Goal: Task Accomplishment & Management: Manage account settings

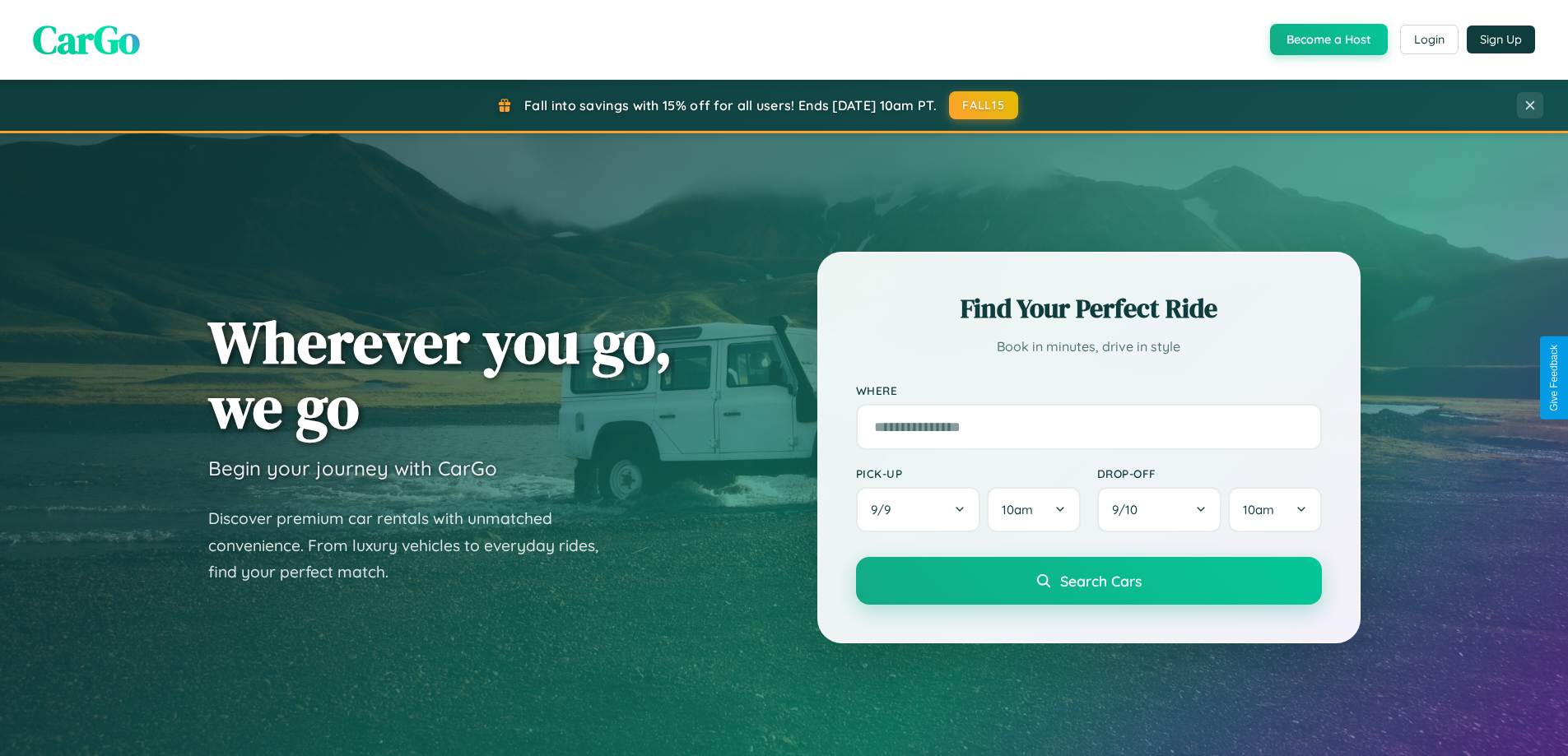
scroll to position [1132, 0]
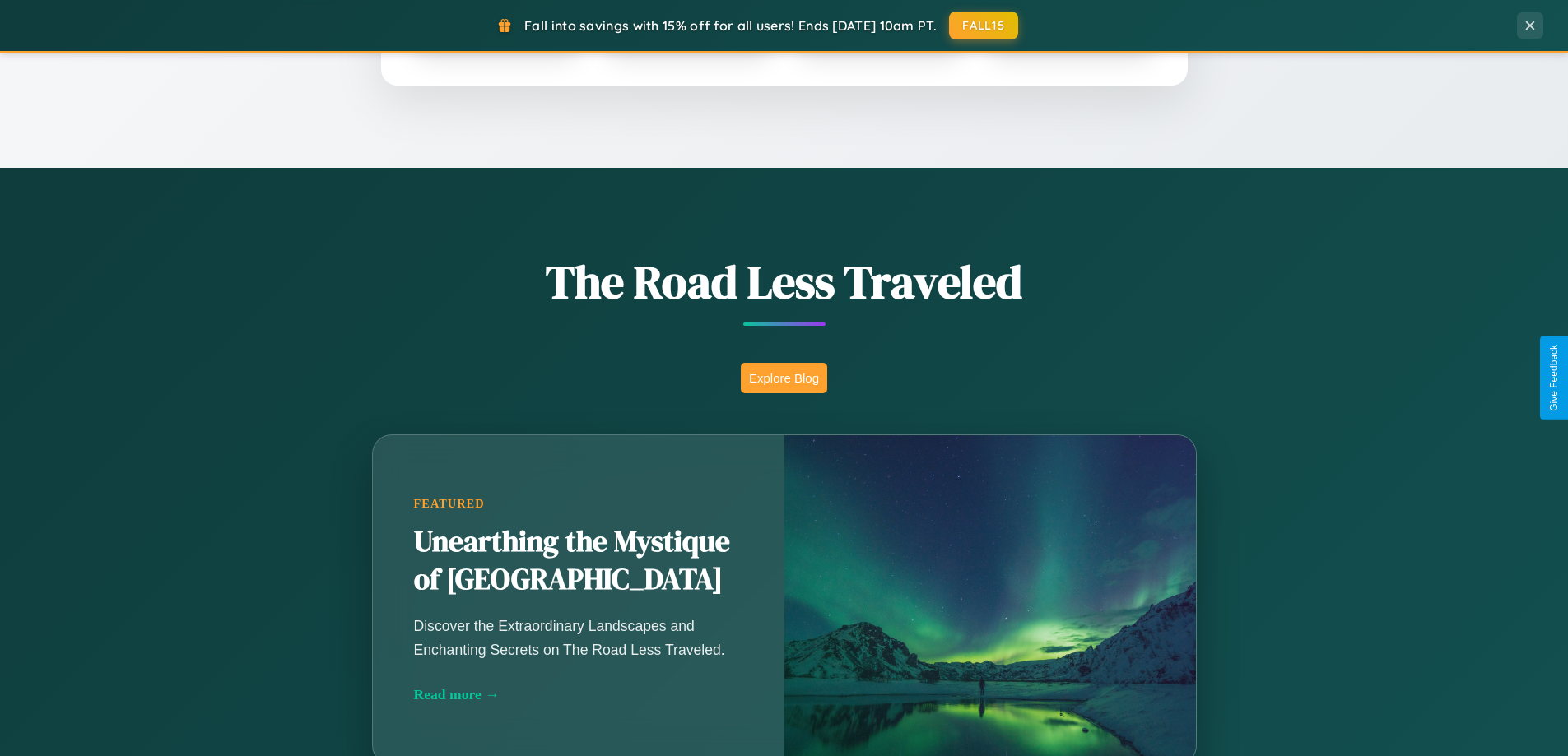
click at [783, 378] on button "Explore Blog" at bounding box center [783, 378] width 87 height 31
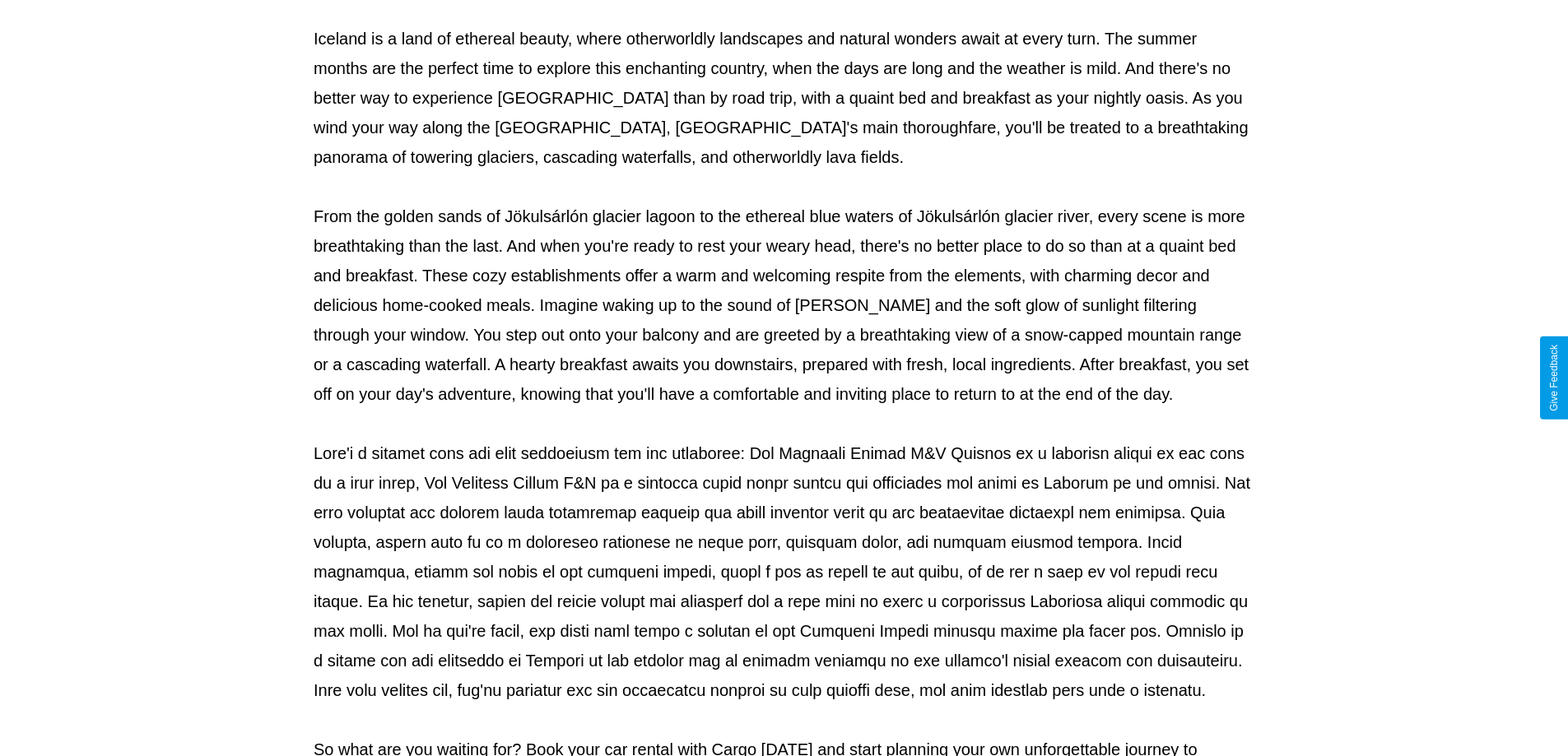
scroll to position [532, 0]
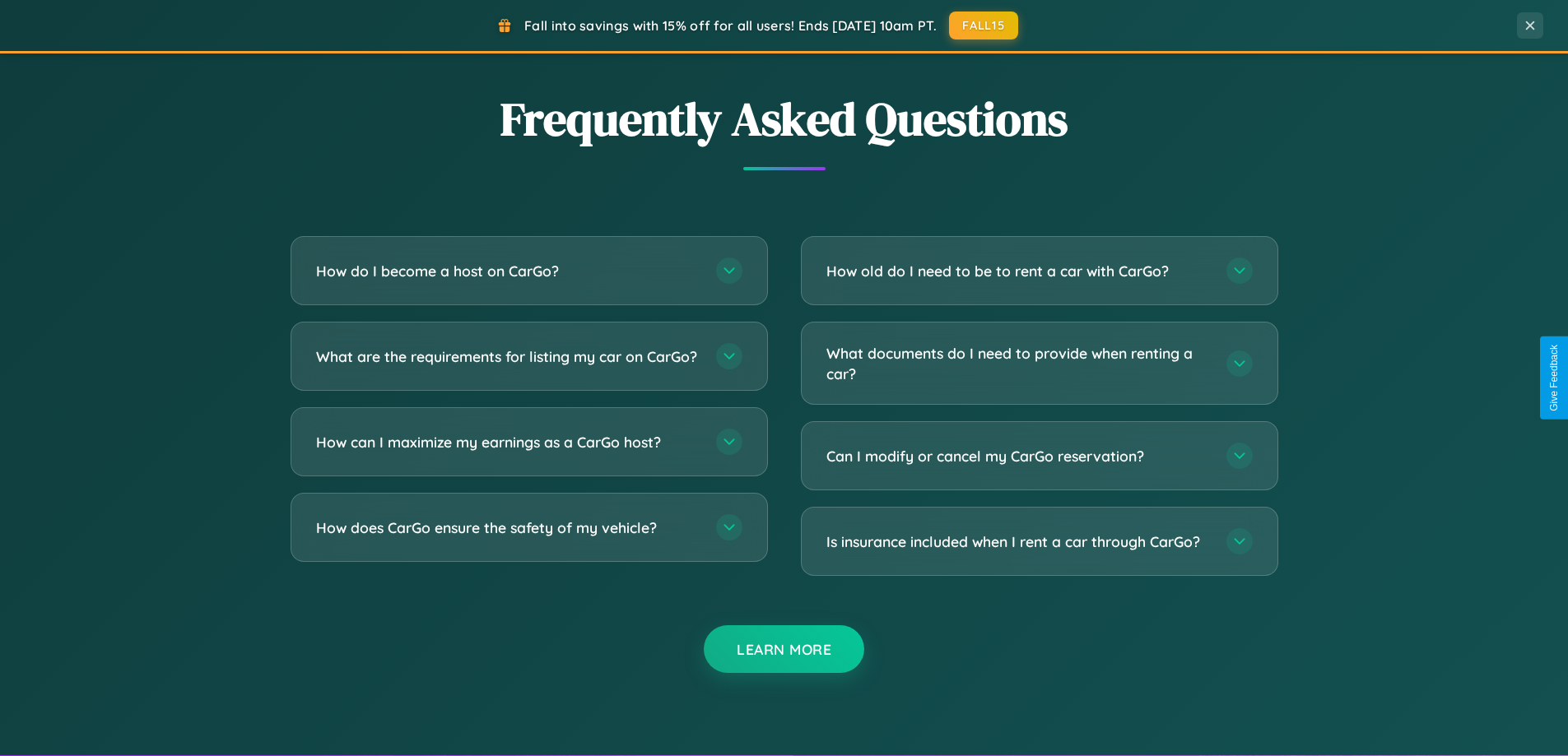
scroll to position [3166, 0]
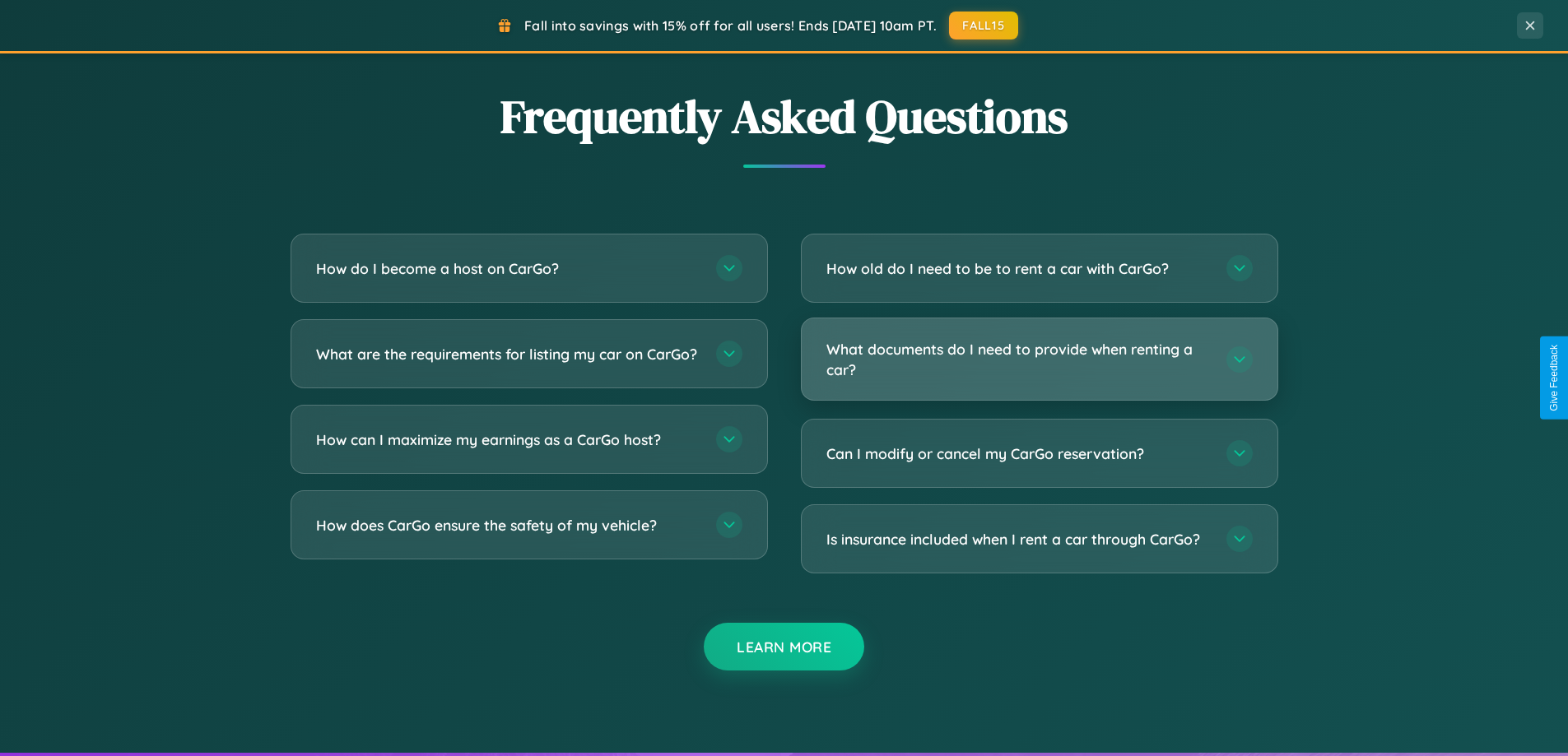
click at [1039, 359] on h3 "What documents do I need to provide when renting a car?" at bounding box center [1017, 359] width 383 height 41
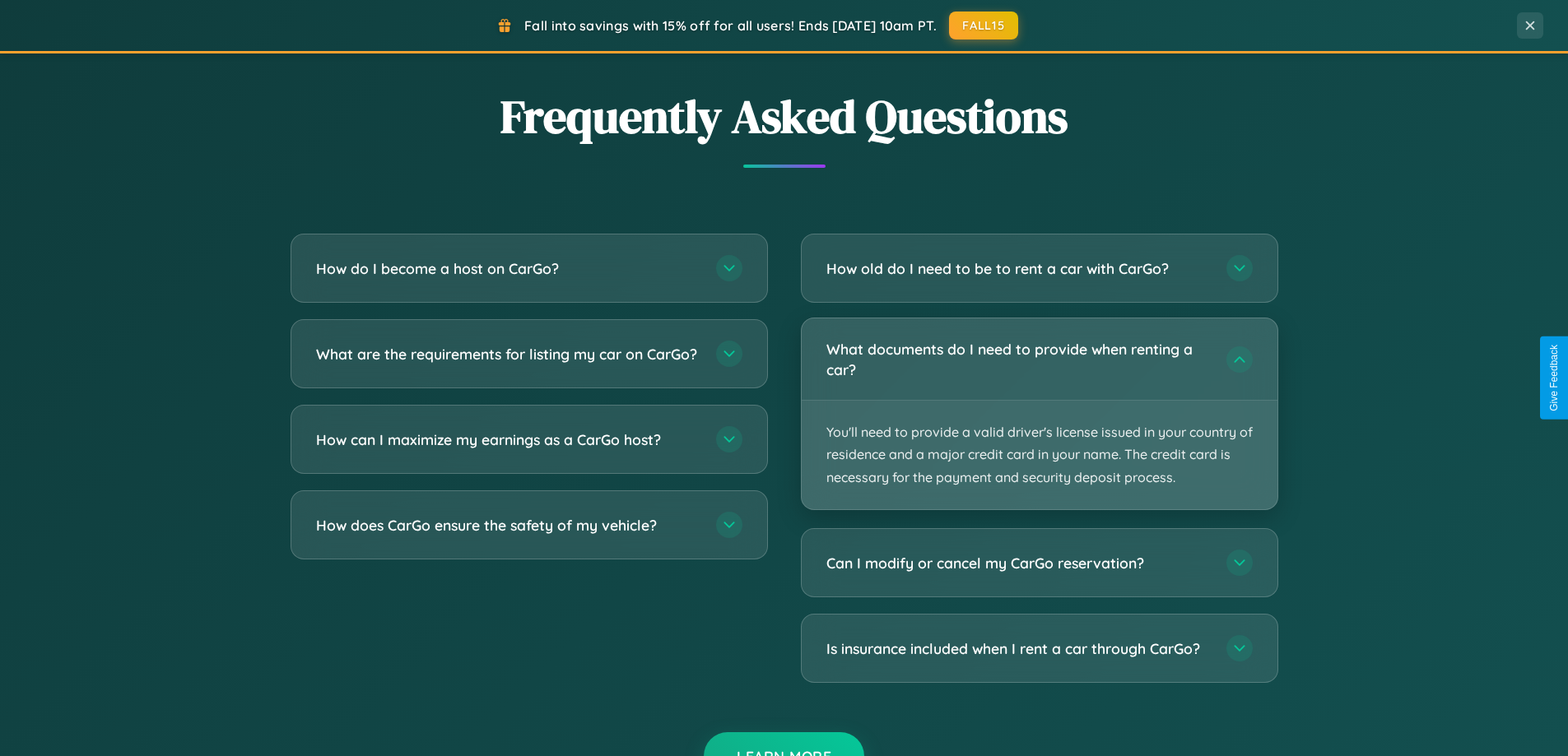
click at [1039, 413] on p "You'll need to provide a valid driver's license issued in your country of resid…" at bounding box center [1040, 455] width 476 height 108
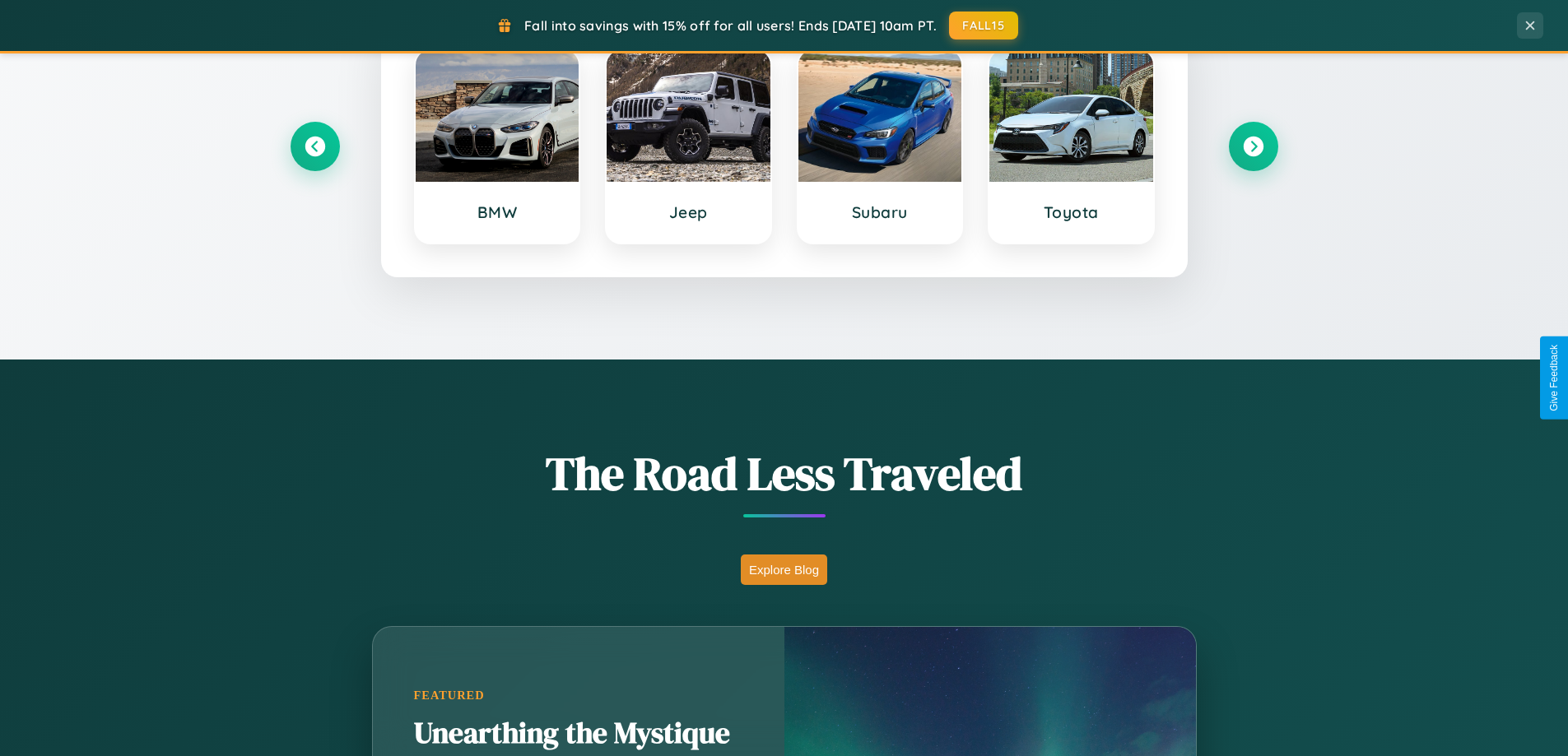
scroll to position [709, 0]
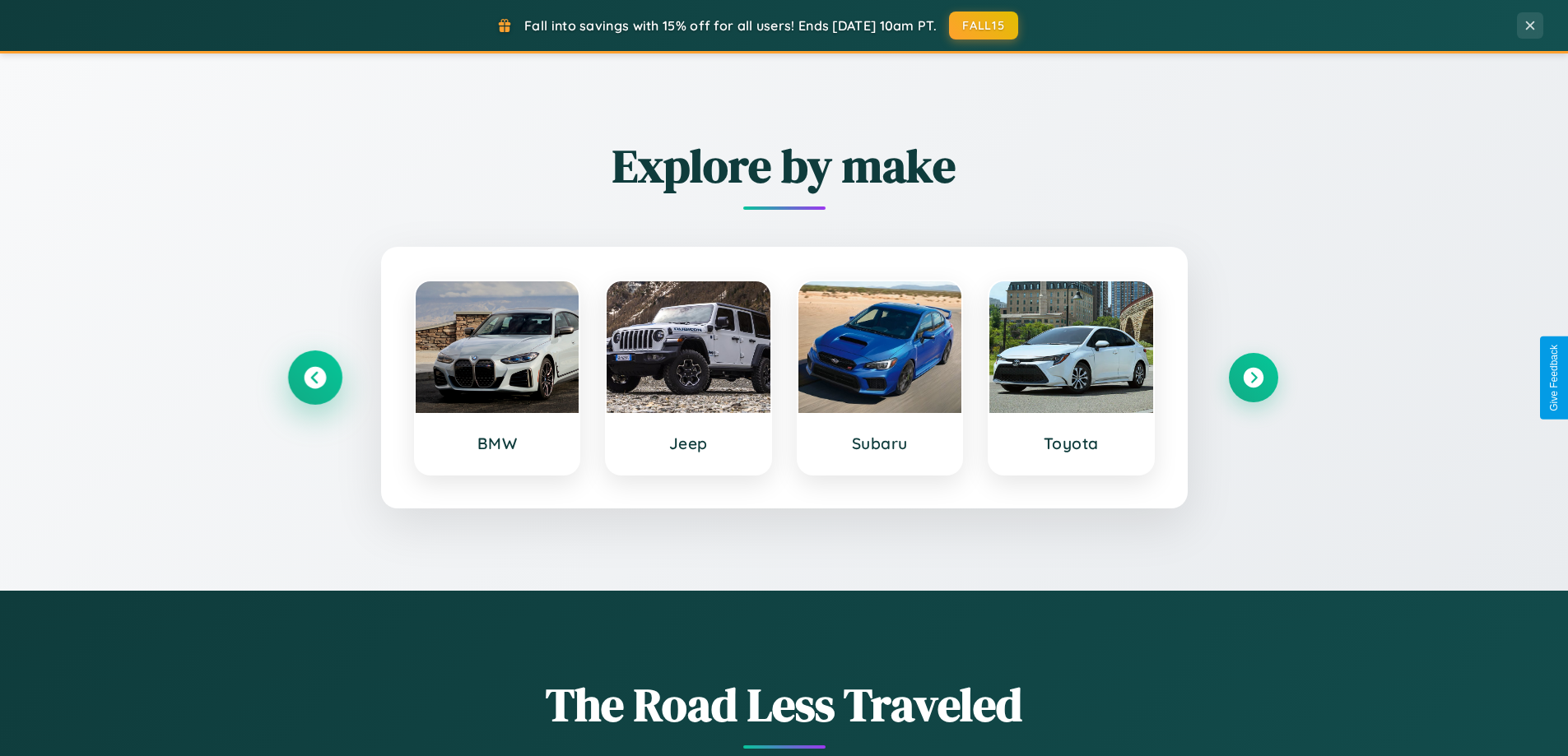
click at [314, 378] on icon at bounding box center [314, 378] width 22 height 22
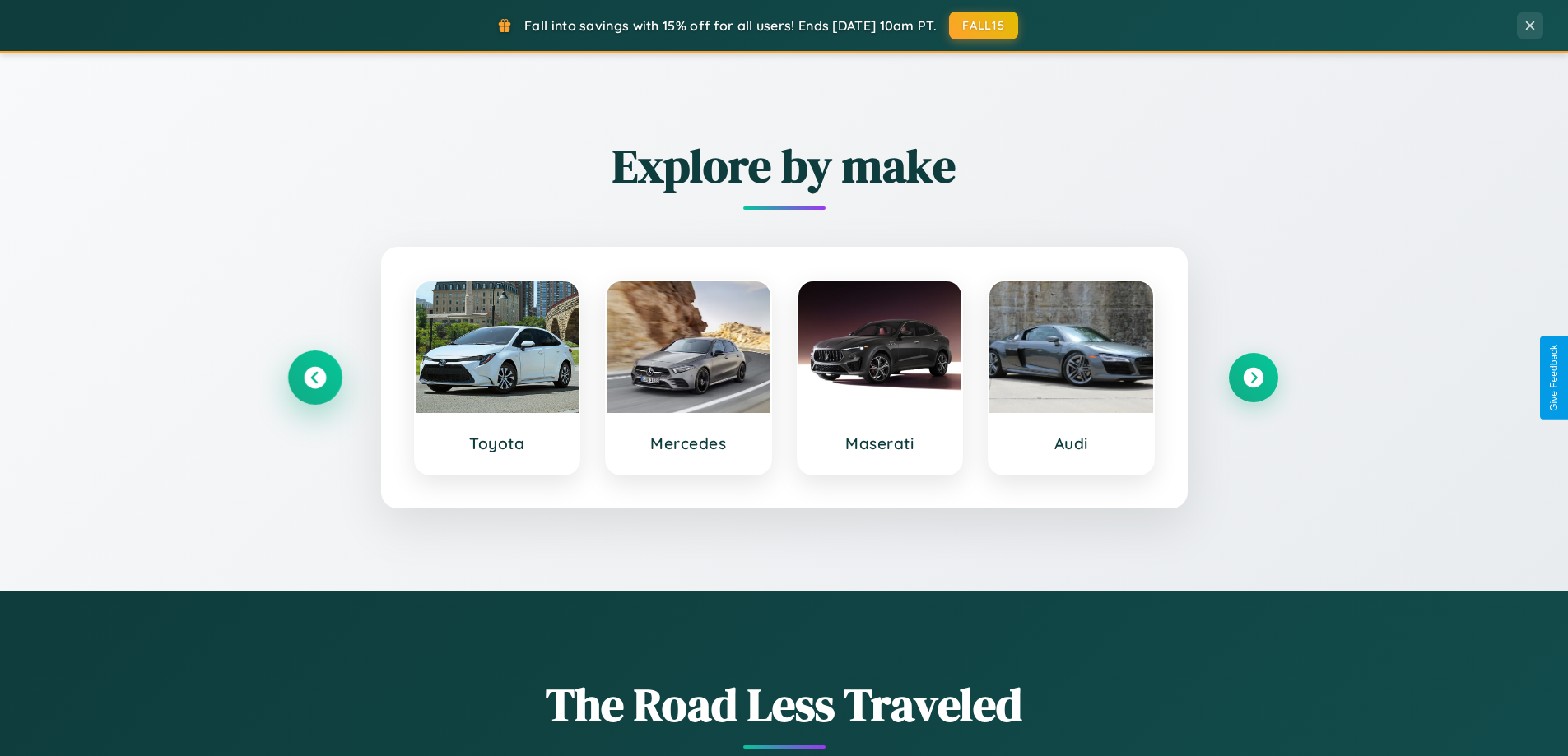
click at [314, 378] on icon at bounding box center [314, 378] width 22 height 22
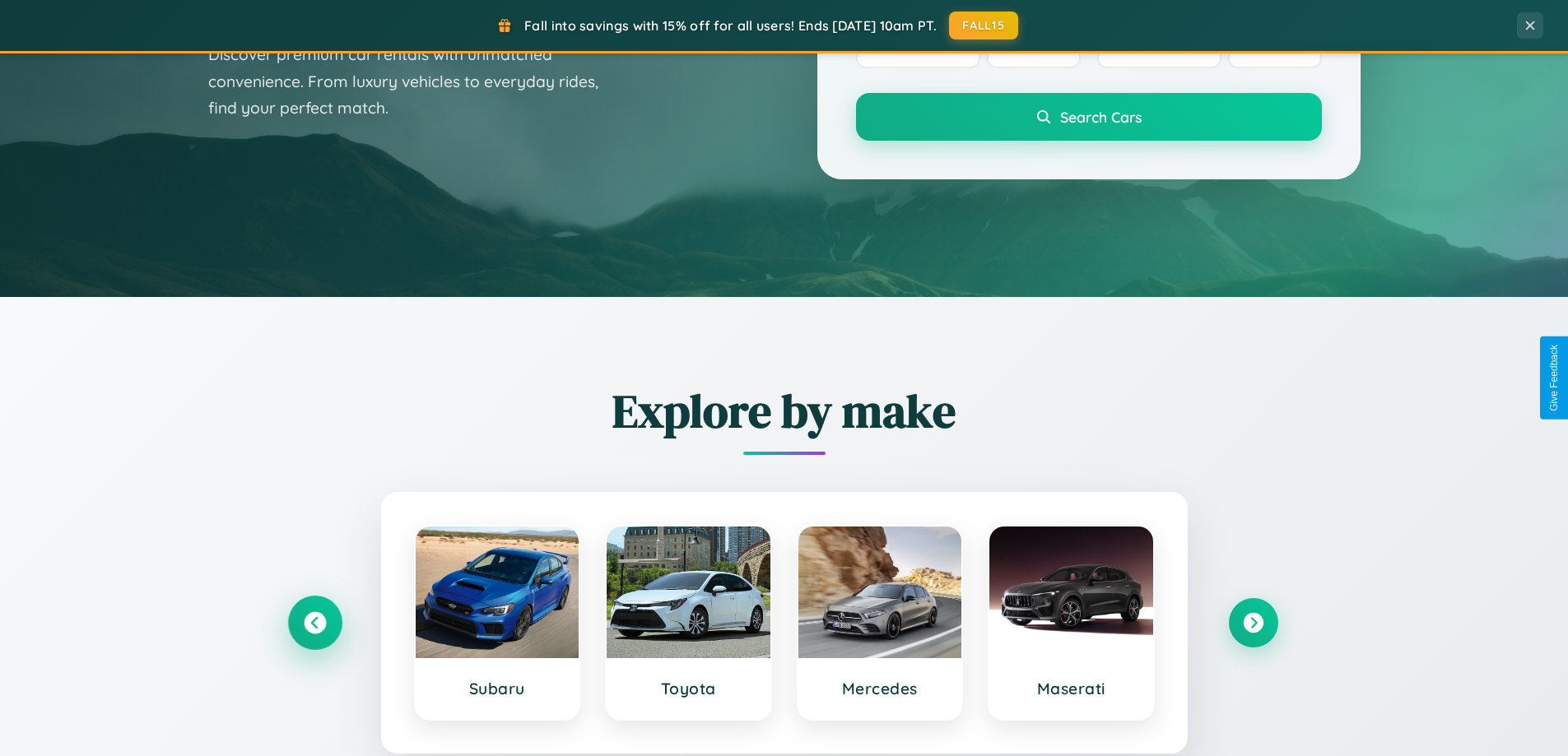
scroll to position [0, 0]
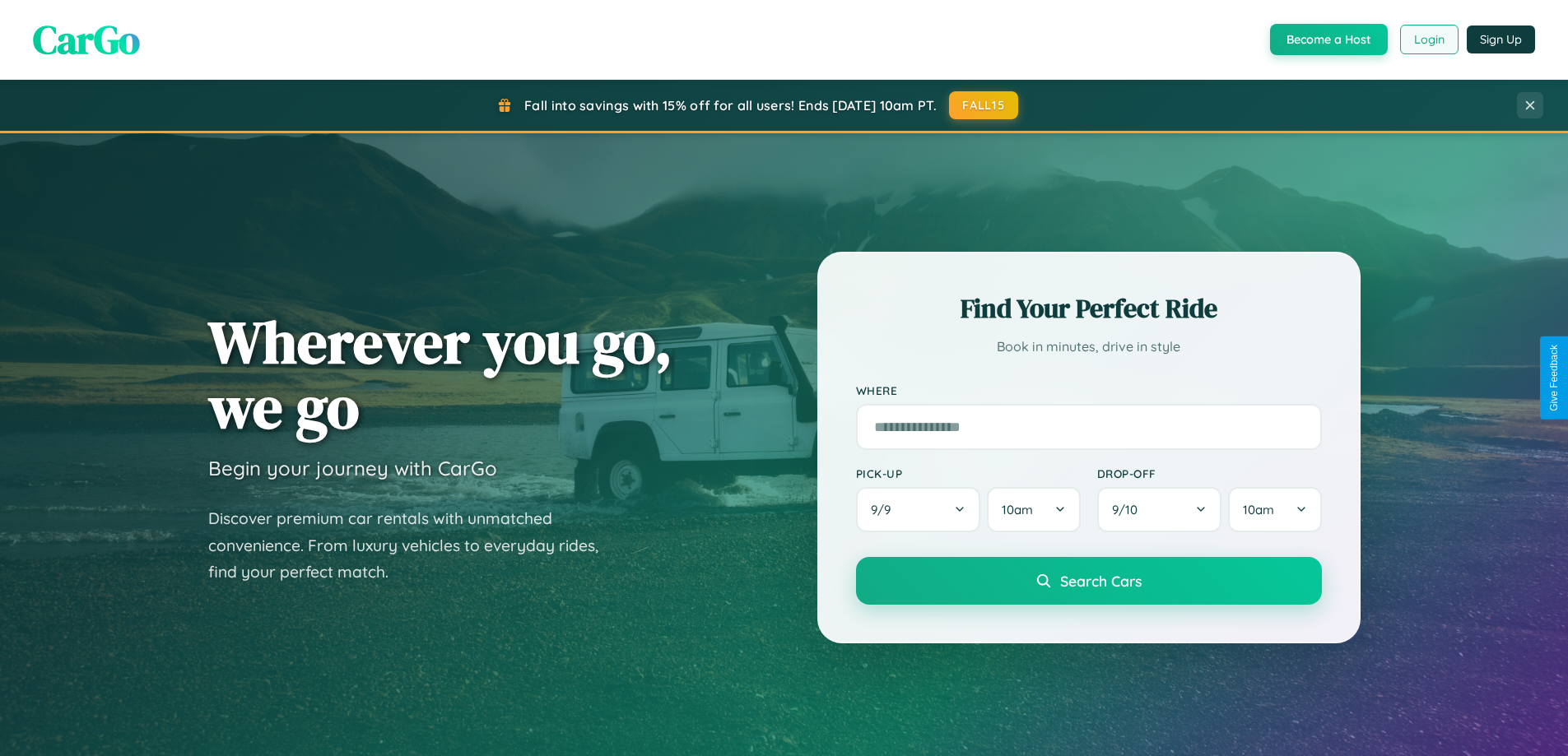
click at [1428, 40] on button "Login" at bounding box center [1429, 40] width 59 height 30
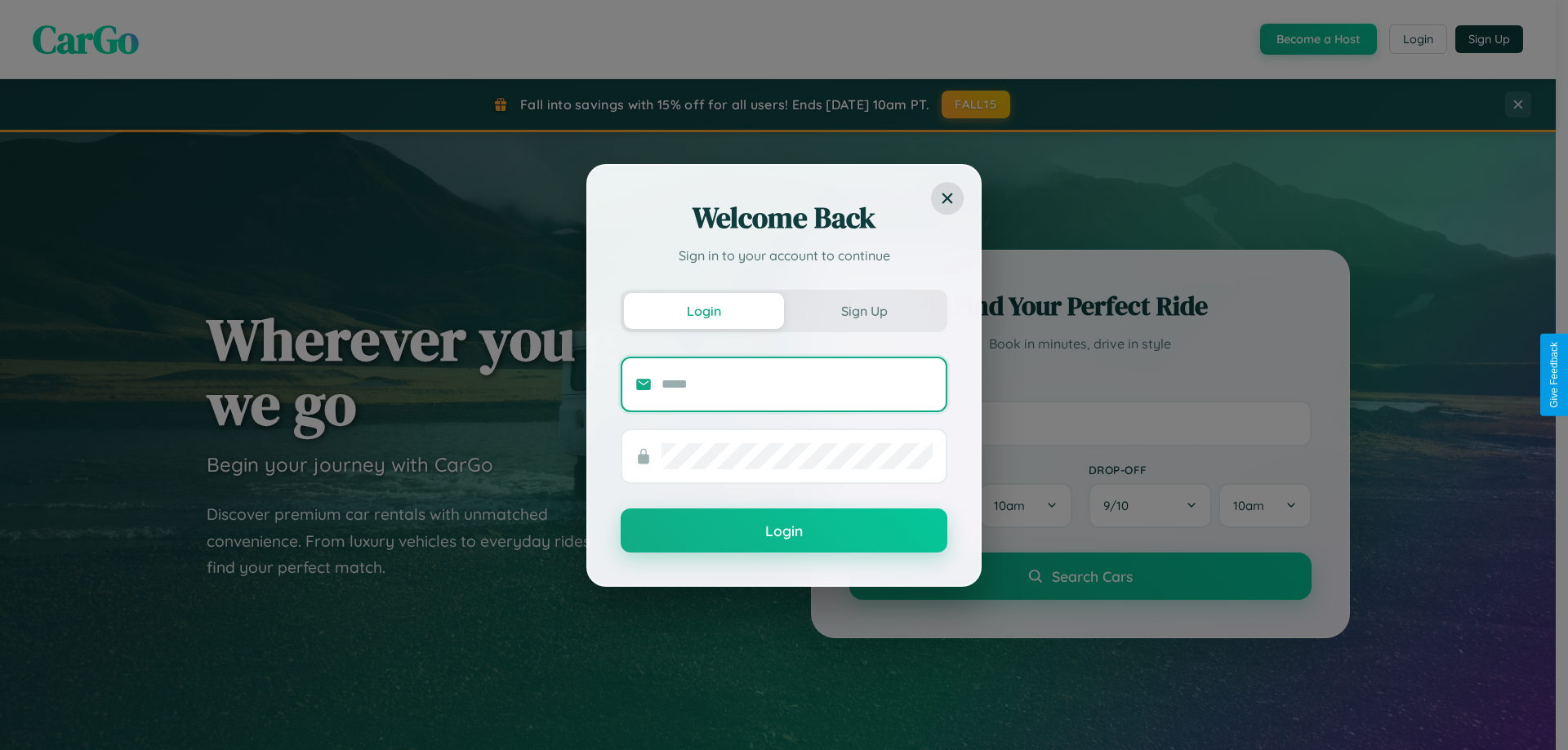
click at [797, 384] on input "text" at bounding box center [797, 384] width 272 height 26
type input "**********"
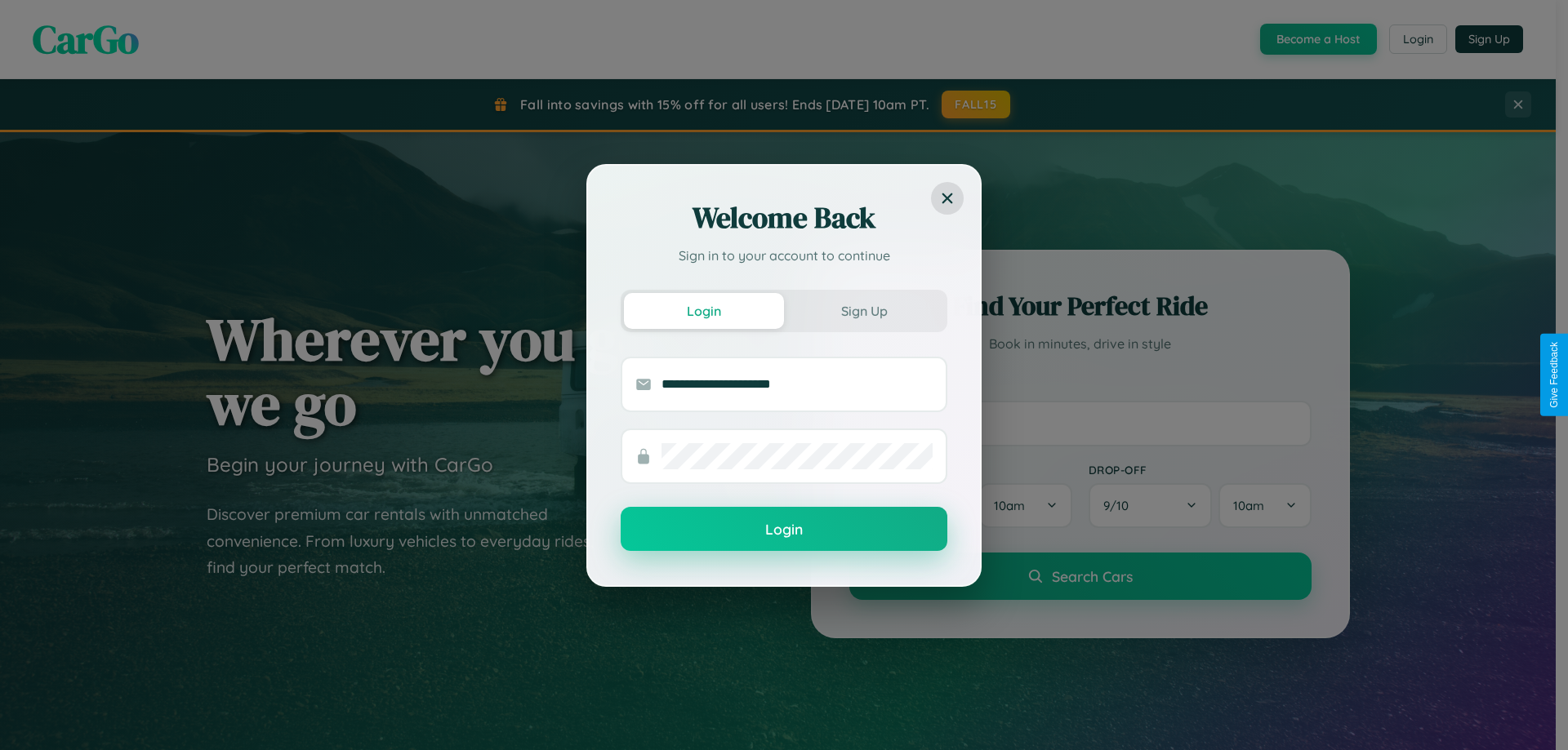
click at [784, 530] on button "Login" at bounding box center [784, 529] width 327 height 44
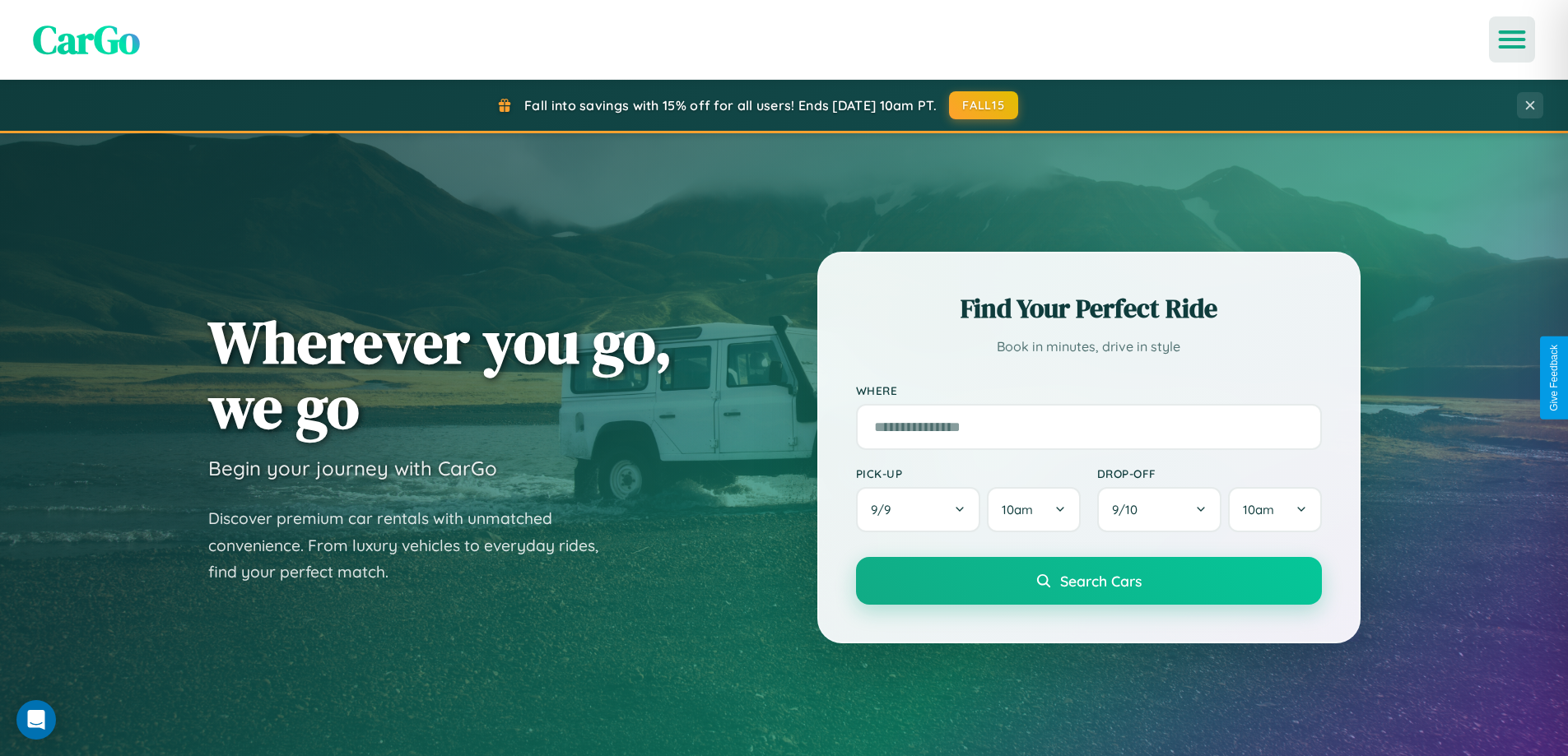
click at [1511, 40] on icon "Open menu" at bounding box center [1512, 39] width 24 height 15
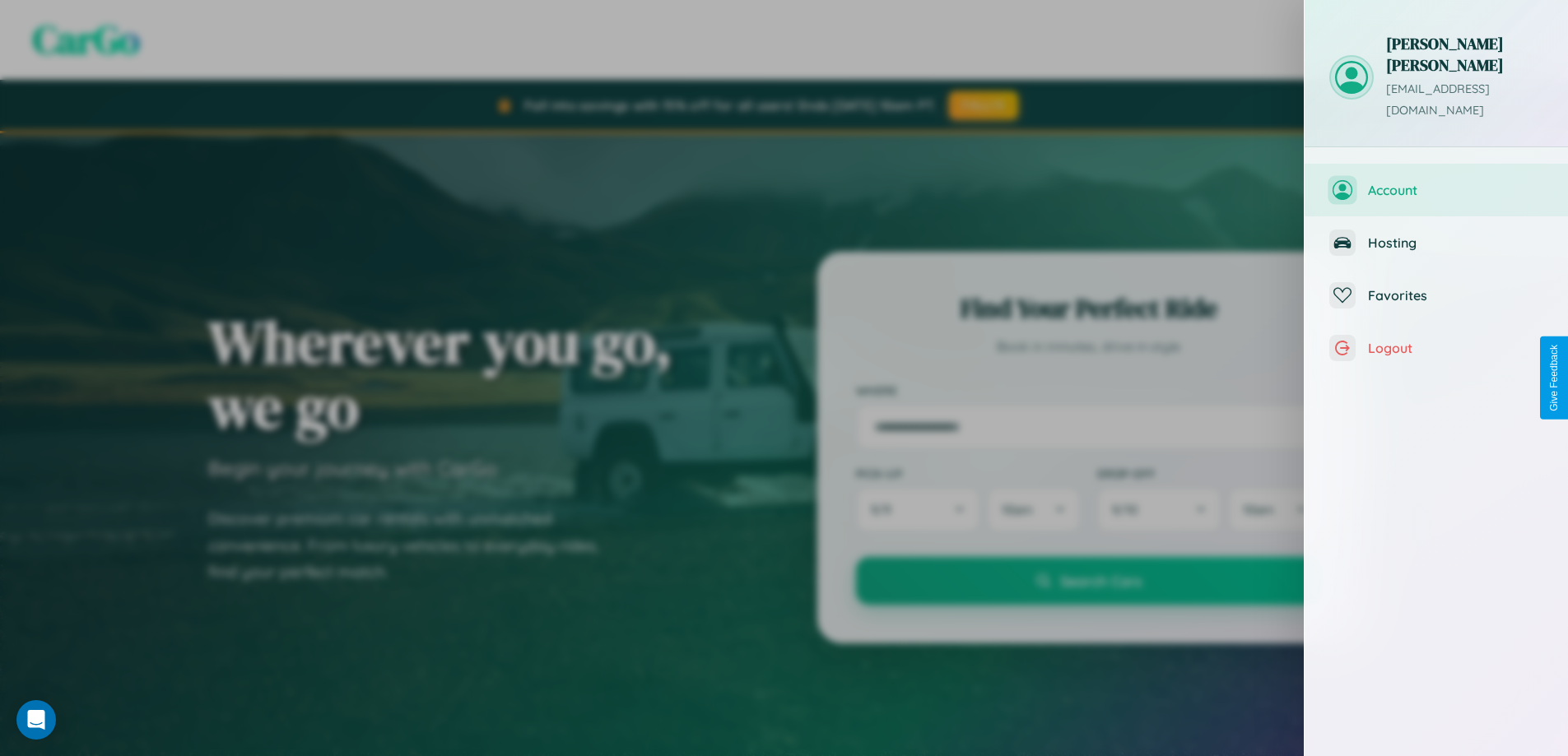
click at [1436, 182] on span "Account" at bounding box center [1456, 190] width 175 height 17
